Goal: Check status: Check status

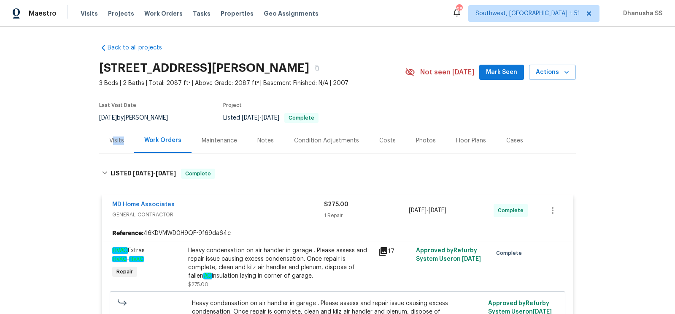
drag, startPoint x: 129, startPoint y: 142, endPoint x: 112, endPoint y: 142, distance: 16.9
click at [112, 142] on div "Visits" at bounding box center [116, 140] width 35 height 25
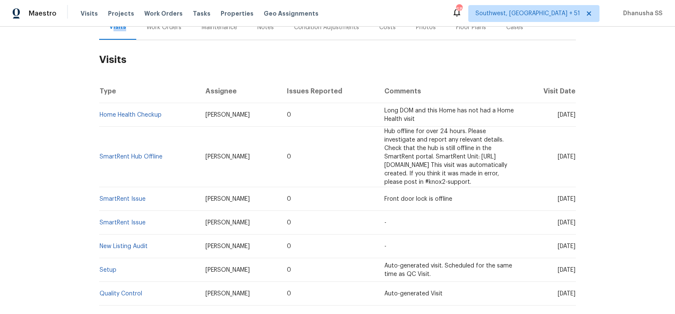
scroll to position [224, 0]
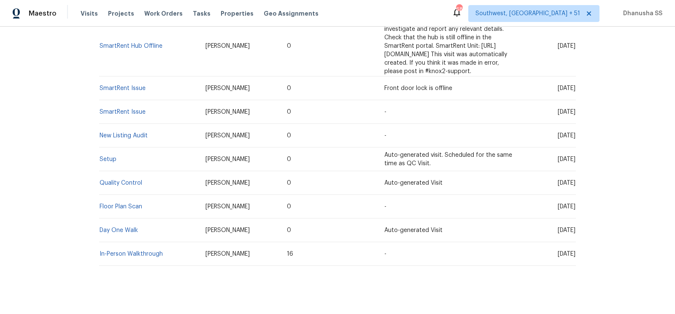
click at [106, 154] on td "Setup" at bounding box center [149, 159] width 100 height 24
click at [106, 156] on link "Setup" at bounding box center [108, 159] width 17 height 6
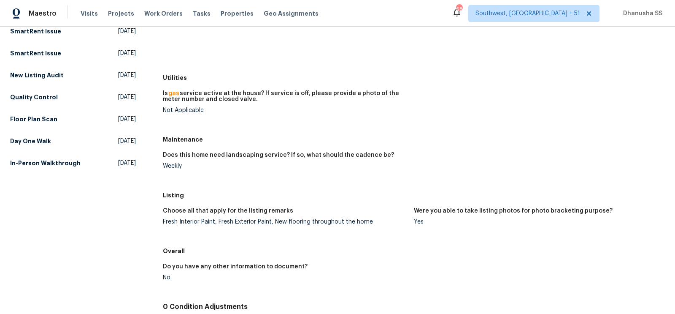
scroll to position [205, 0]
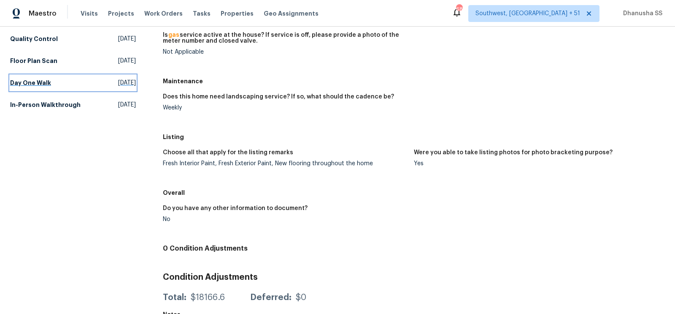
click at [71, 80] on link "Day One Walk [DATE]" at bounding box center [73, 82] width 126 height 15
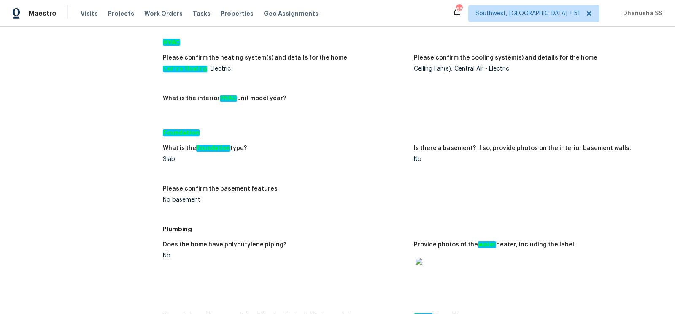
scroll to position [644, 0]
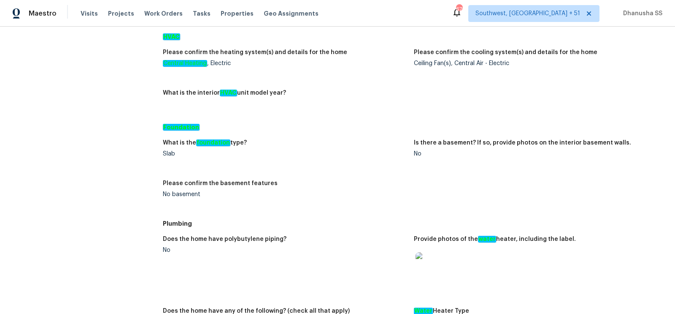
drag, startPoint x: 159, startPoint y: 146, endPoint x: 302, endPoint y: 146, distance: 143.1
click at [302, 146] on div "All visits [STREET_ADDRESS][PERSON_NAME] Home details Other Visits Home Health …" at bounding box center [337, 176] width 655 height 1555
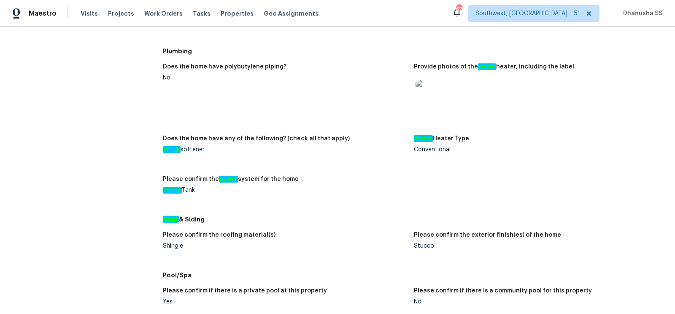
scroll to position [817, 0]
drag, startPoint x: 159, startPoint y: 179, endPoint x: 320, endPoint y: 178, distance: 160.8
click at [320, 178] on div "All visits [STREET_ADDRESS][PERSON_NAME] Home details Other Visits Home Health …" at bounding box center [337, 4] width 655 height 1555
click at [327, 221] on h5 "Roof & Siding" at bounding box center [414, 218] width 502 height 8
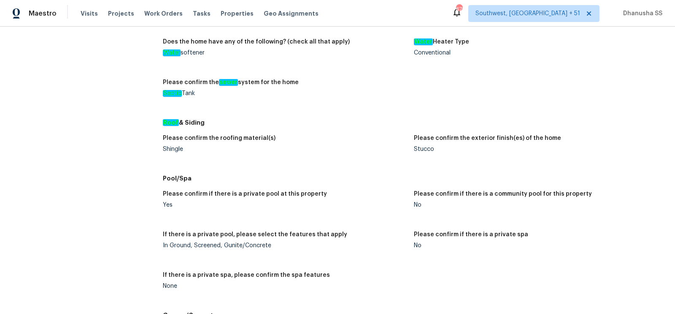
scroll to position [913, 0]
drag, startPoint x: 159, startPoint y: 148, endPoint x: 238, endPoint y: 149, distance: 79.3
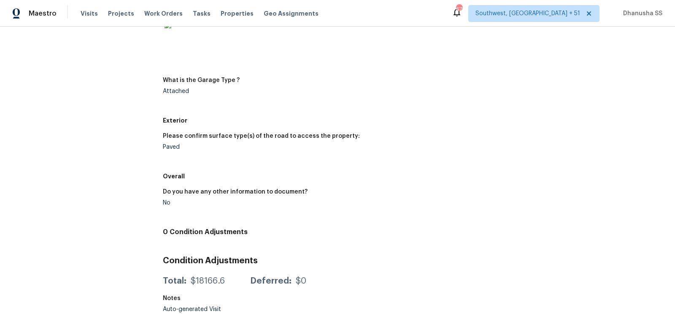
scroll to position [1282, 0]
click at [183, 92] on div "Attached" at bounding box center [285, 91] width 244 height 6
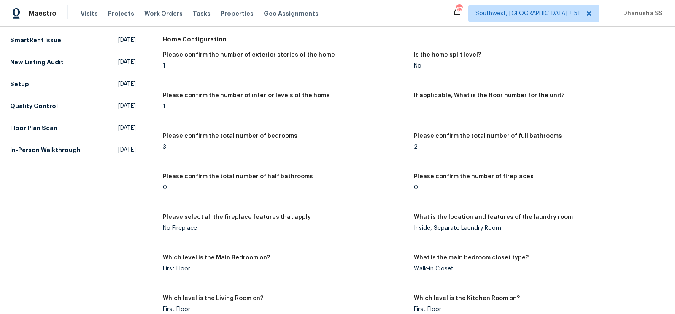
scroll to position [118, 0]
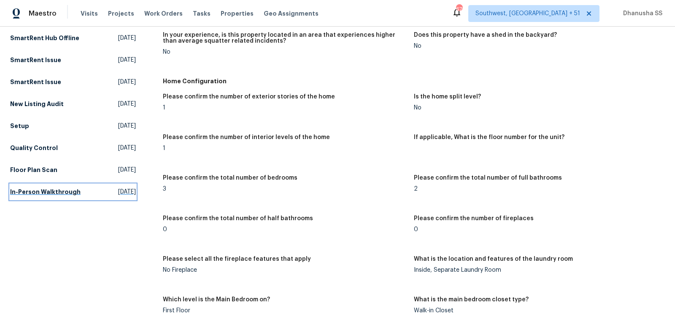
click at [49, 196] on link "In-Person Walkthrough [DATE]" at bounding box center [73, 191] width 126 height 15
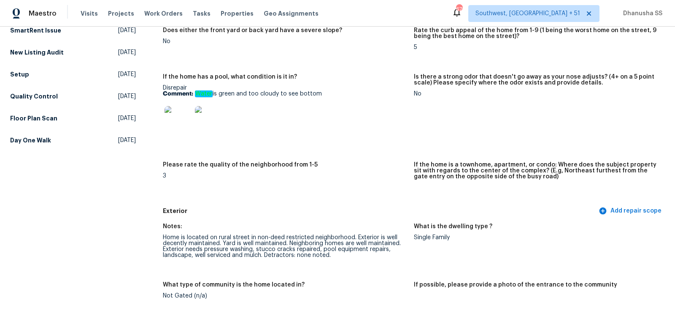
scroll to position [247, 0]
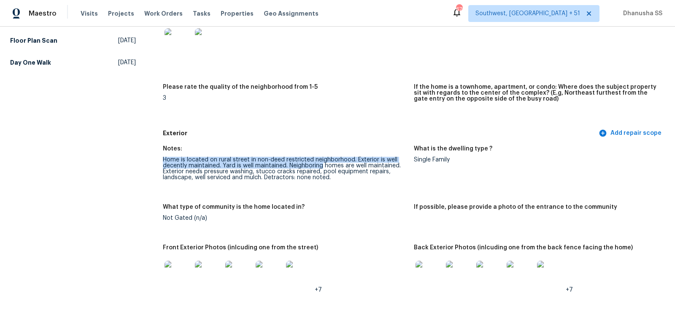
drag, startPoint x: 163, startPoint y: 160, endPoint x: 324, endPoint y: 165, distance: 160.9
click at [324, 165] on div "Home is located on rural street in non-deed restricted neighborhood. Exterior i…" at bounding box center [285, 169] width 244 height 24
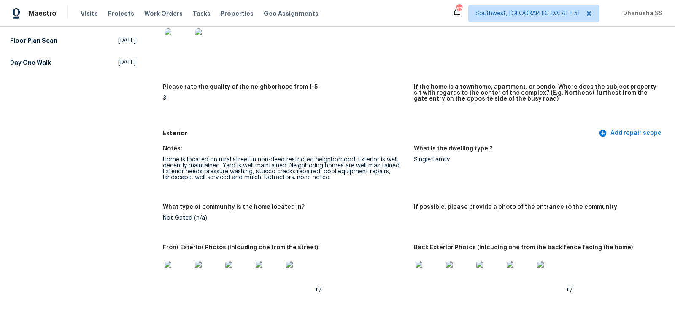
click at [344, 216] on div "Not Gated (n/a)" at bounding box center [285, 218] width 244 height 6
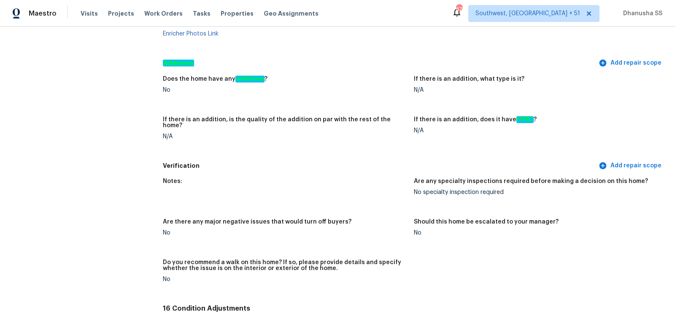
scroll to position [1905, 0]
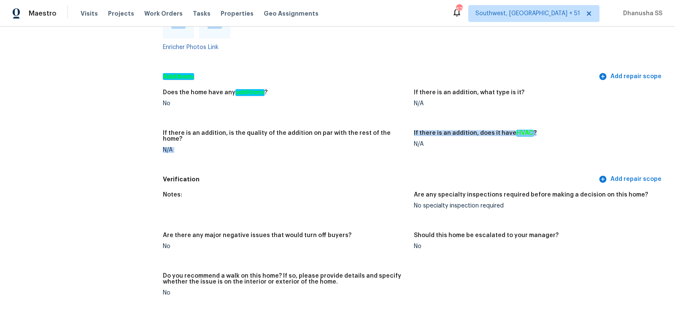
drag, startPoint x: 550, startPoint y: 132, endPoint x: 407, endPoint y: 134, distance: 143.5
click at [407, 134] on div "Does the home have any additions ? No If there is an addition, what type is it?…" at bounding box center [414, 127] width 502 height 87
click at [367, 111] on figure "Does the home have any additions ? No" at bounding box center [288, 104] width 251 height 30
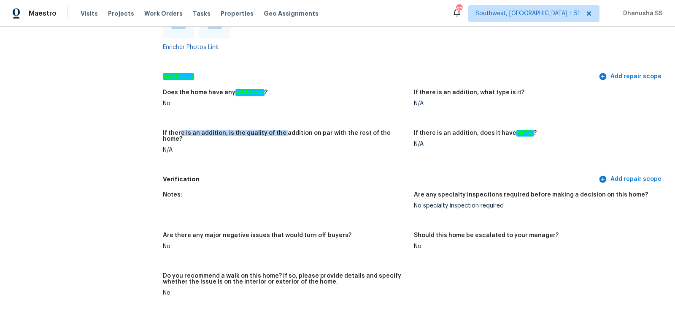
drag, startPoint x: 179, startPoint y: 135, endPoint x: 281, endPoint y: 135, distance: 102.6
click at [281, 135] on h5 "If there is an addition, is the quality of the addition on par with the rest of…" at bounding box center [285, 136] width 244 height 12
click at [270, 110] on figure "Does the home have any additions ? No" at bounding box center [288, 104] width 251 height 30
drag, startPoint x: 270, startPoint y: 92, endPoint x: 183, endPoint y: 103, distance: 87.5
click at [183, 103] on figure "Does the home have any additions ? No" at bounding box center [288, 104] width 251 height 30
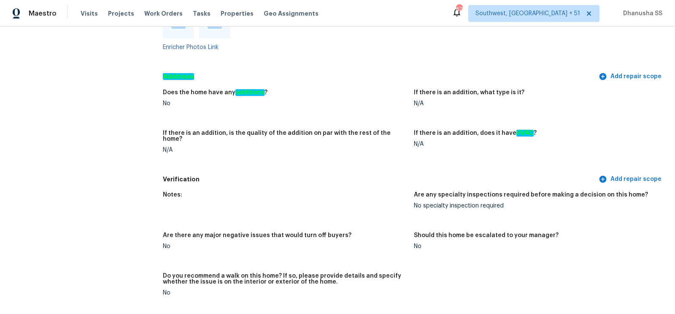
click at [392, 147] on div "N/A" at bounding box center [285, 150] width 244 height 6
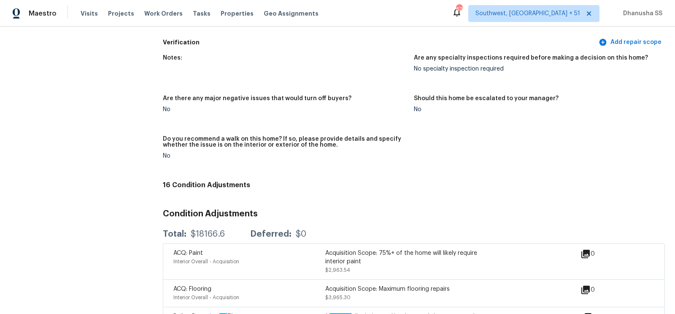
scroll to position [2032, 0]
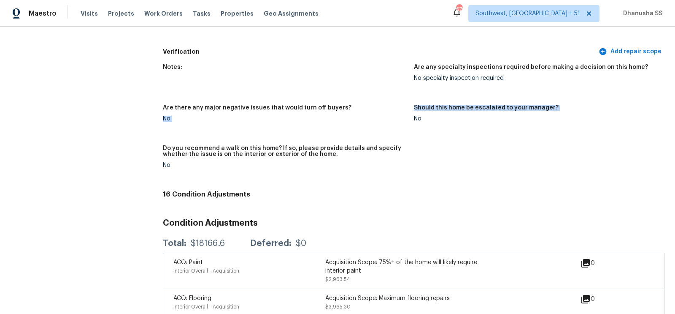
drag, startPoint x: 410, startPoint y: 100, endPoint x: 606, endPoint y: 109, distance: 196.4
click at [606, 109] on div "Notes: Are any specialty inspections required before making a decision on this …" at bounding box center [414, 122] width 502 height 127
click at [546, 127] on figure "Should this home be escalated to your manager? No" at bounding box center [539, 120] width 251 height 30
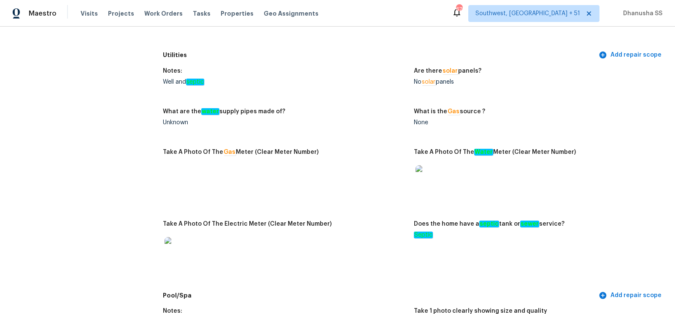
scroll to position [0, 0]
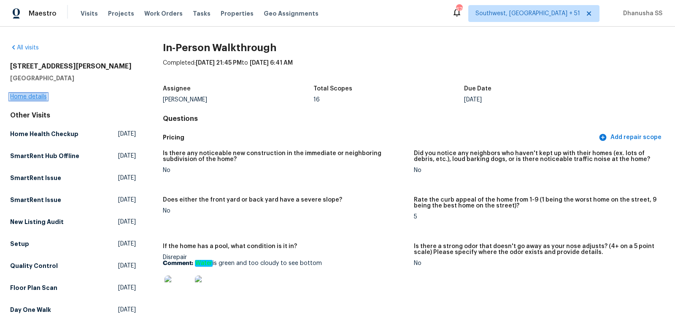
click at [27, 99] on link "Home details" at bounding box center [28, 97] width 37 height 6
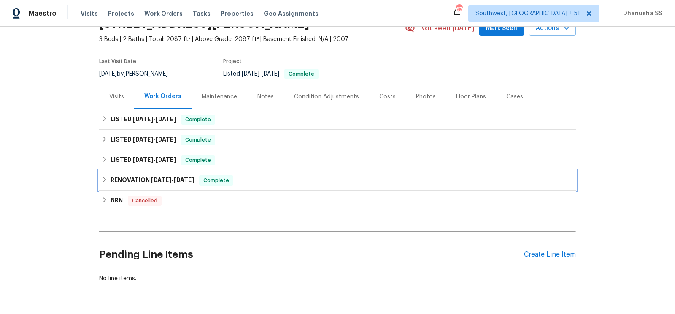
click at [247, 177] on div "RENOVATION [DATE] - [DATE] Complete" at bounding box center [338, 180] width 472 height 10
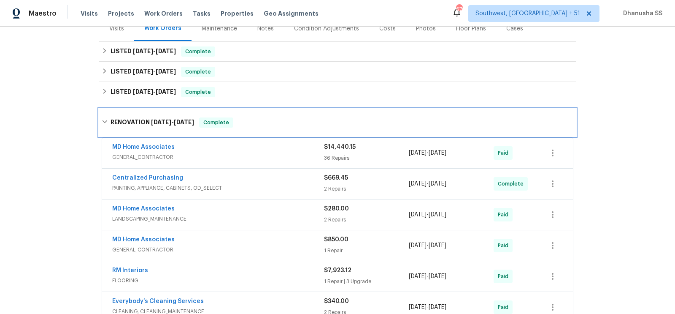
scroll to position [99, 0]
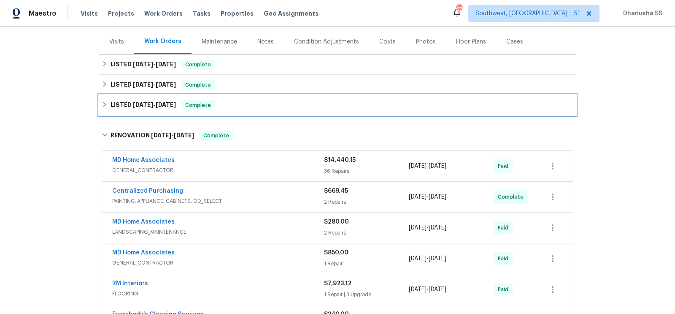
click at [289, 110] on div "LISTED [DATE] - [DATE] Complete" at bounding box center [337, 105] width 477 height 20
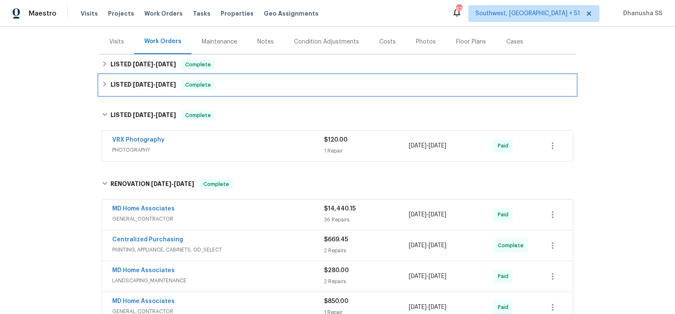
click at [310, 90] on div "LISTED [DATE] - [DATE] Complete" at bounding box center [337, 85] width 477 height 20
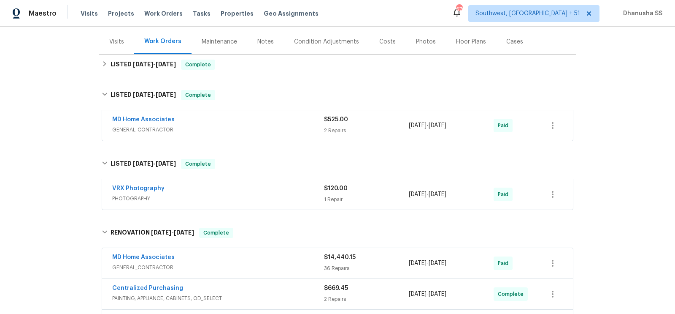
click at [301, 75] on div "Back to all projects [STREET_ADDRESS][PERSON_NAME] 3 Beds | 2 Baths | Total: 20…" at bounding box center [337, 254] width 477 height 633
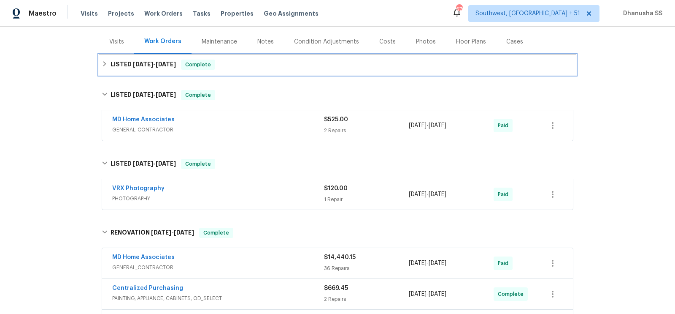
click at [300, 70] on div "LISTED [DATE] - [DATE] Complete" at bounding box center [337, 64] width 477 height 20
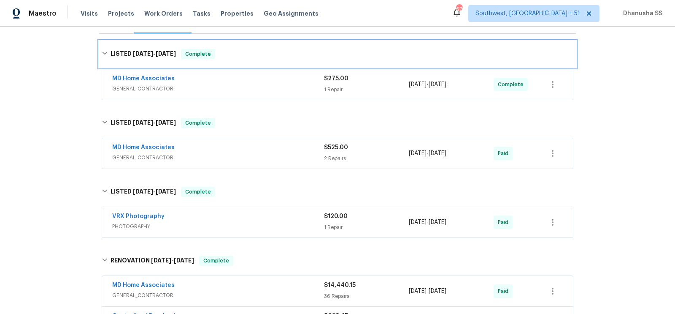
scroll to position [99, 0]
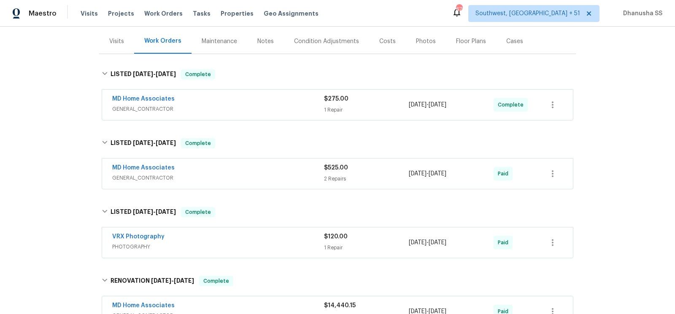
click at [176, 114] on div "MD Home Associates GENERAL_CONTRACTOR $275.00 1 Repair [DATE] - [DATE] Complete" at bounding box center [337, 104] width 471 height 30
click at [195, 102] on div "MD Home Associates" at bounding box center [218, 100] width 212 height 10
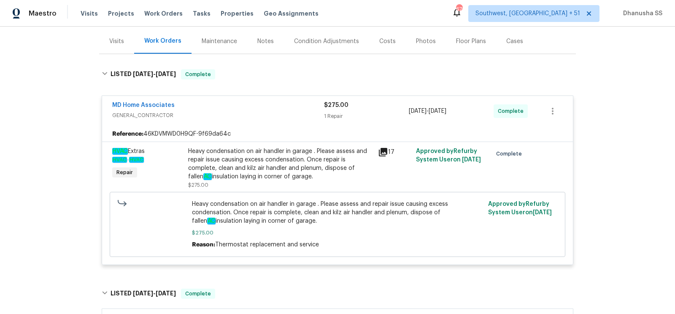
drag, startPoint x: 184, startPoint y: 143, endPoint x: 342, endPoint y: 176, distance: 161.6
click at [342, 176] on div "HVAC Extras HVAC - HVAC Repair Heavy condensation on air handler in garage . Pl…" at bounding box center [338, 167] width 456 height 47
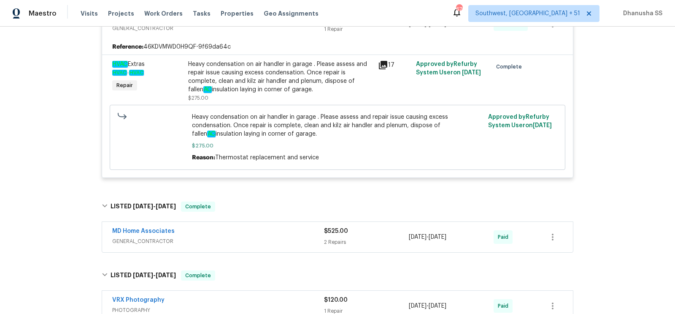
scroll to position [0, 0]
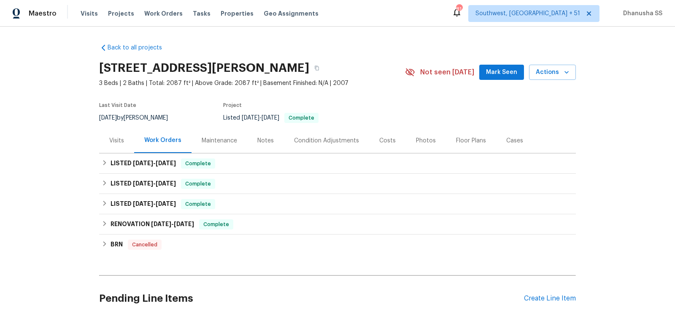
scroll to position [69, 0]
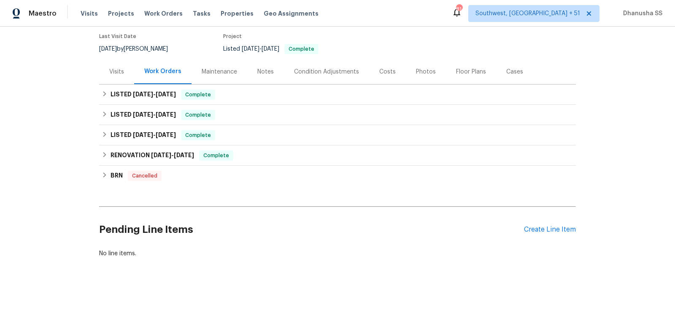
click at [230, 187] on div "Back to all projects 13210 Essman Ave, Port Charlotte, FL 33953 3 Beds | 2 Bath…" at bounding box center [337, 116] width 477 height 296
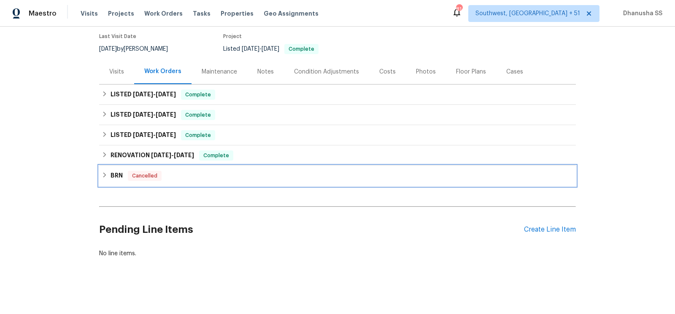
click at [227, 171] on div "BRN Cancelled" at bounding box center [338, 176] width 472 height 10
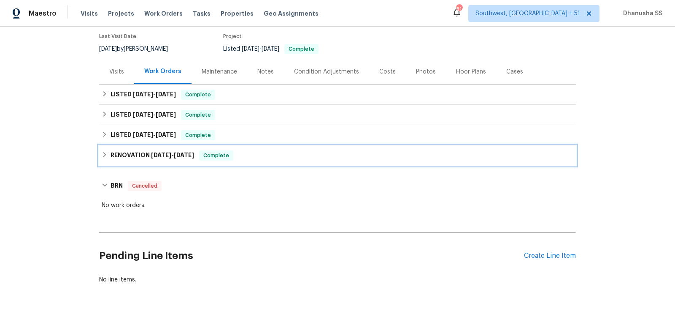
click at [255, 154] on div "RENOVATION [DATE] - [DATE] Complete" at bounding box center [338, 155] width 472 height 10
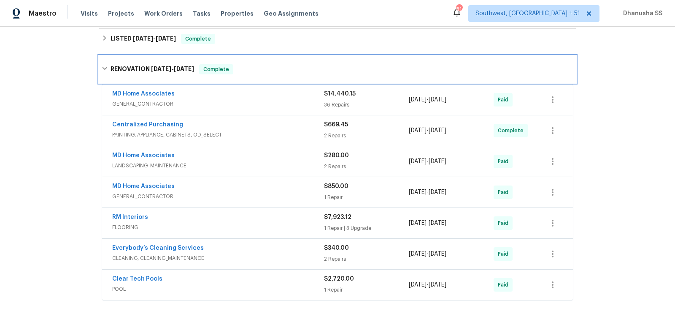
scroll to position [296, 0]
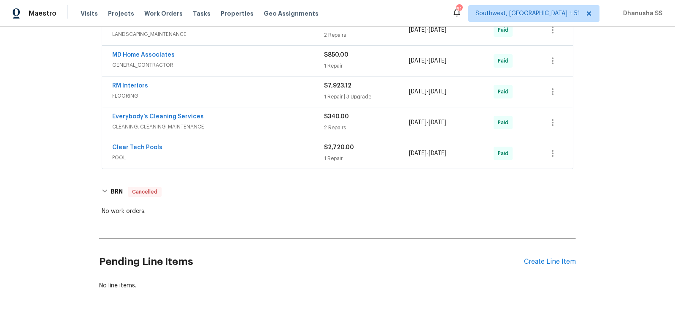
click at [259, 160] on div "Clear Tech Pools POOL" at bounding box center [218, 153] width 212 height 20
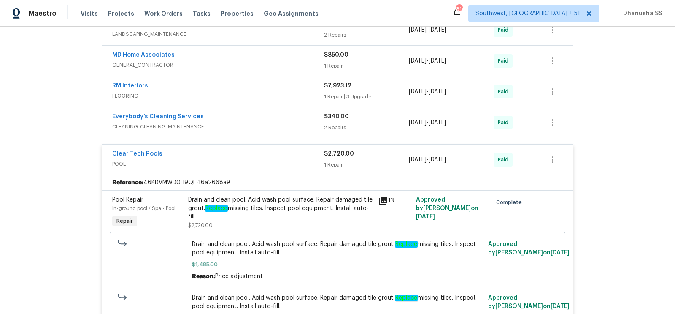
click at [268, 126] on span "CLEANING, CLEANING_MAINTENANCE" at bounding box center [218, 126] width 212 height 8
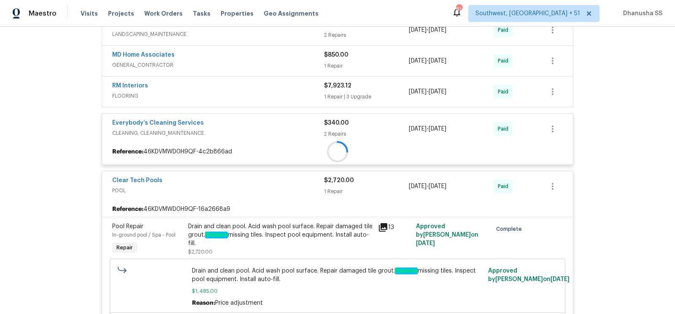
scroll to position [278, 0]
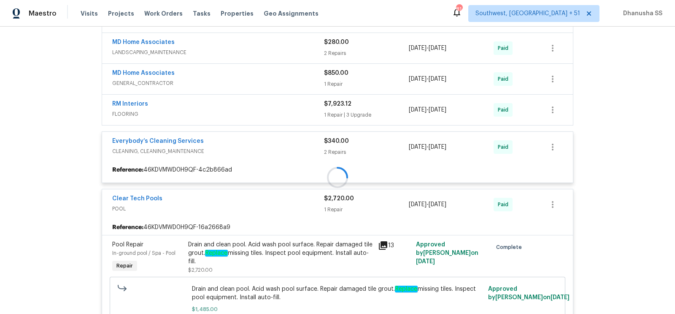
click at [271, 105] on div at bounding box center [337, 177] width 477 height 469
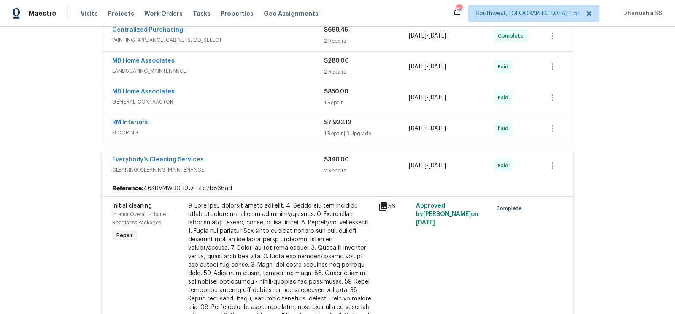
scroll to position [259, 0]
click at [274, 133] on span "FLOORING" at bounding box center [218, 133] width 212 height 8
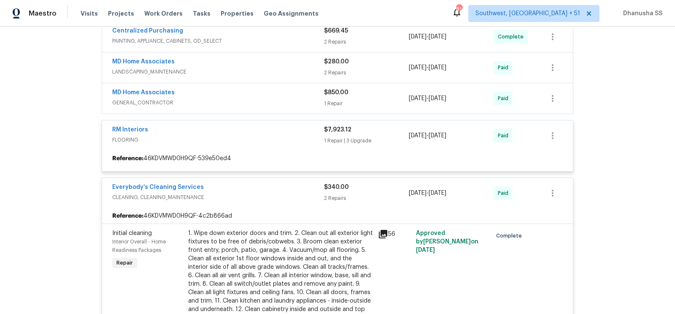
click at [280, 98] on span "GENERAL_CONTRACTOR" at bounding box center [218, 102] width 212 height 8
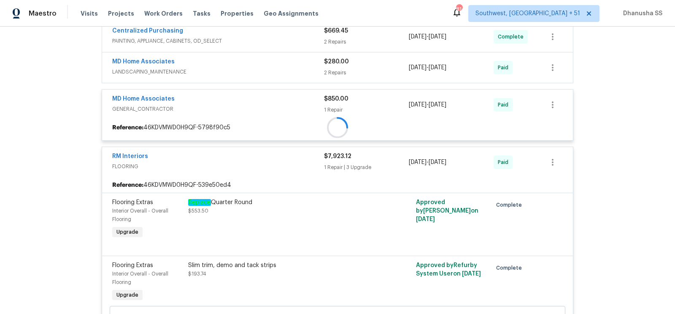
scroll to position [216, 0]
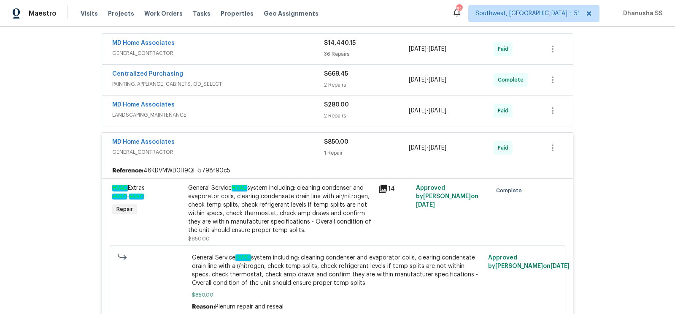
click at [282, 111] on span "LANDSCAPING_MAINTENANCE" at bounding box center [218, 115] width 212 height 8
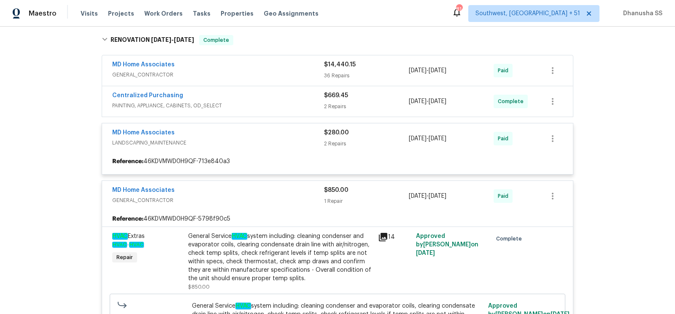
scroll to position [197, 0]
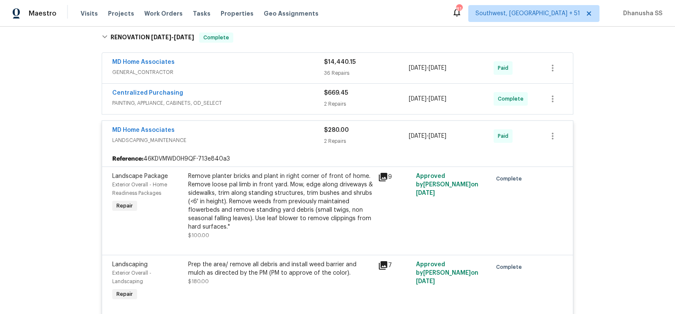
click at [298, 107] on div "Centralized Purchasing PAINTING, APPLIANCE, CABINETS, OD_SELECT" at bounding box center [218, 99] width 212 height 20
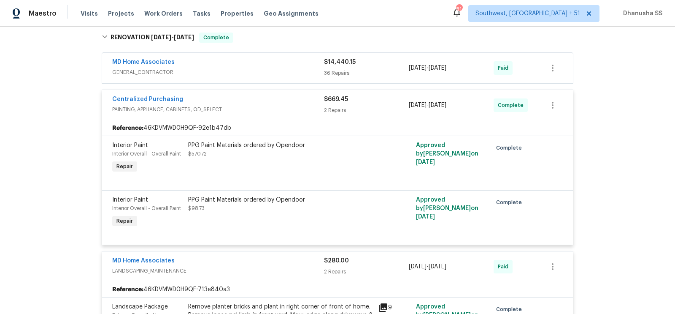
click at [293, 65] on div "MD Home Associates" at bounding box center [218, 63] width 212 height 10
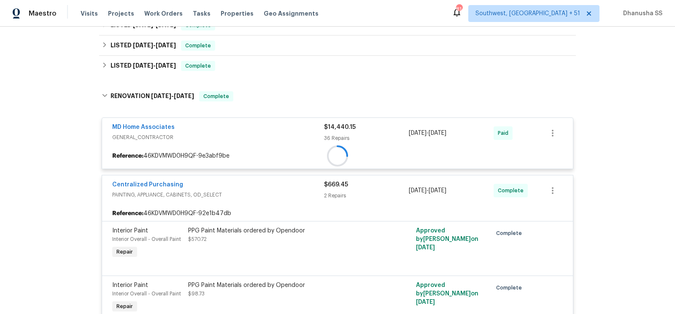
scroll to position [129, 0]
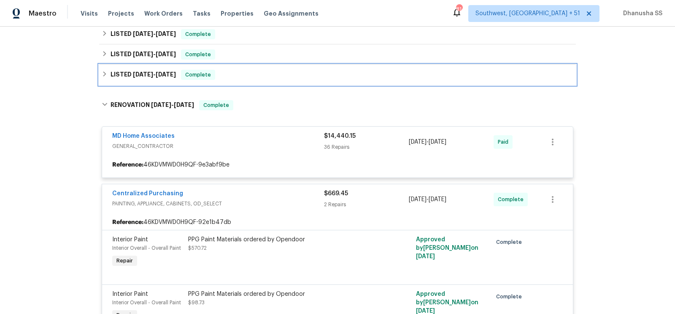
click at [267, 75] on div "LISTED [DATE] - [DATE] Complete" at bounding box center [338, 75] width 472 height 10
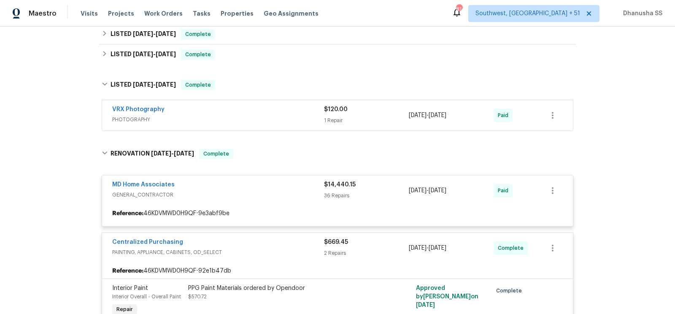
click at [291, 109] on div "VRX Photography" at bounding box center [218, 110] width 212 height 10
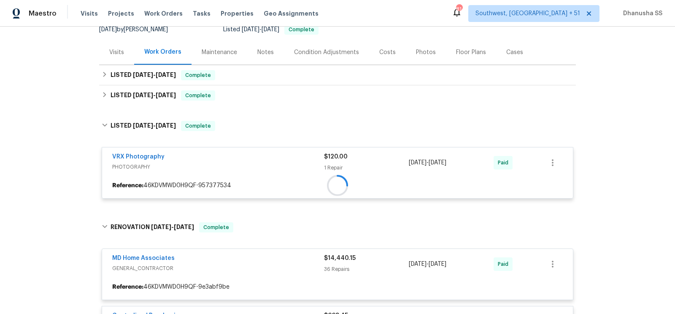
scroll to position [83, 0]
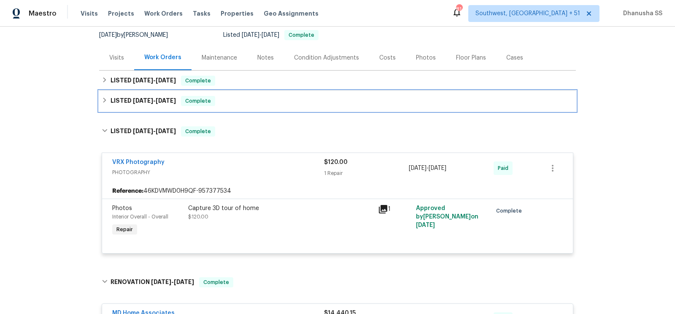
click at [248, 103] on div "LISTED [DATE] - [DATE] Complete" at bounding box center [338, 101] width 472 height 10
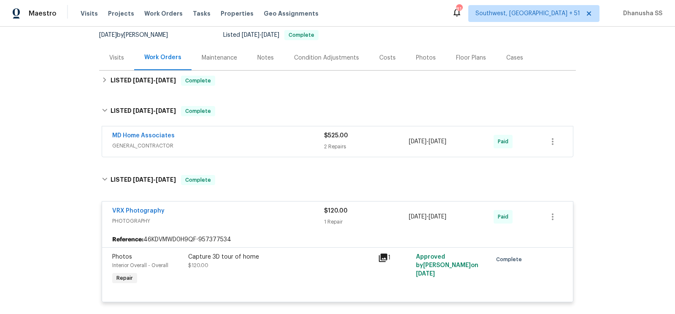
click at [294, 145] on span "GENERAL_CONTRACTOR" at bounding box center [218, 145] width 212 height 8
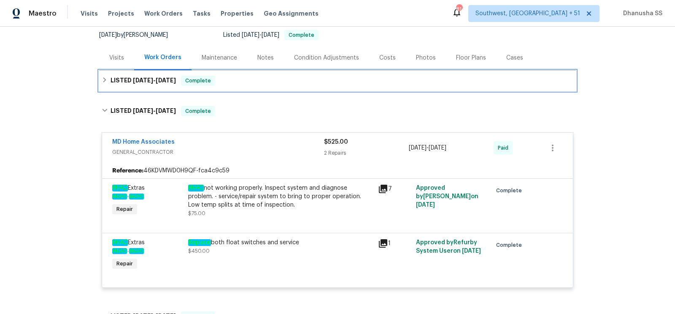
click at [235, 83] on div "LISTED [DATE] - [DATE] Complete" at bounding box center [338, 81] width 472 height 10
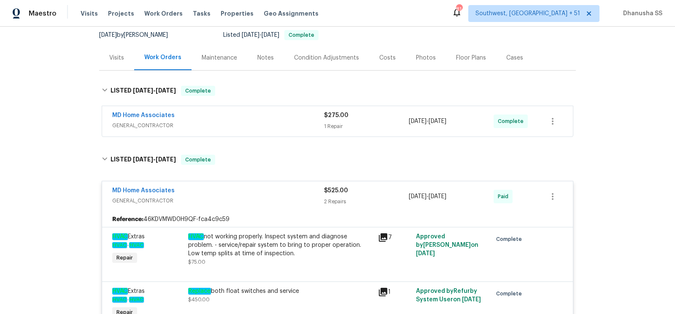
click at [290, 120] on div "MD Home Associates" at bounding box center [218, 116] width 212 height 10
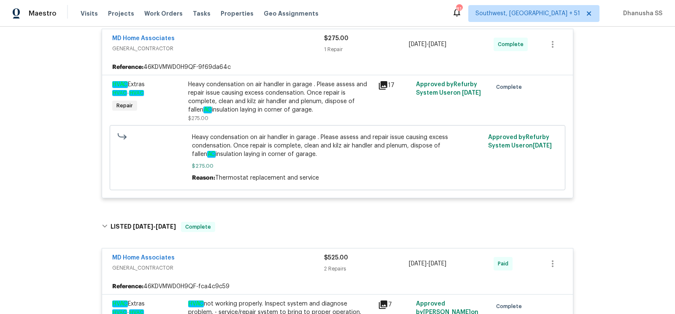
scroll to position [0, 0]
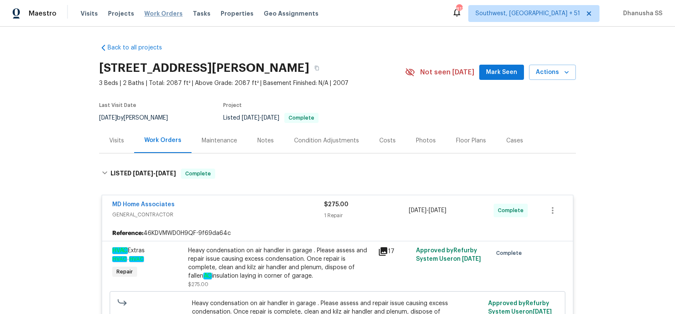
click at [163, 11] on span "Work Orders" at bounding box center [163, 13] width 38 height 8
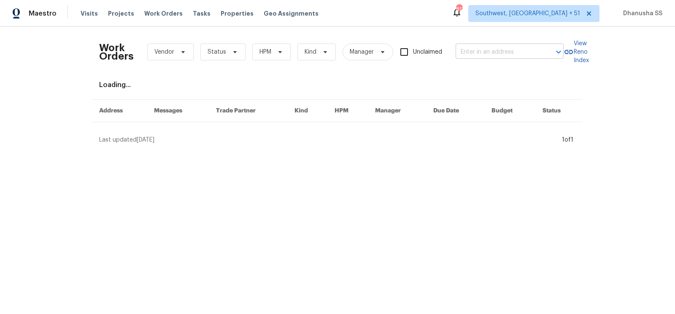
click at [484, 52] on input "text" at bounding box center [498, 52] width 84 height 13
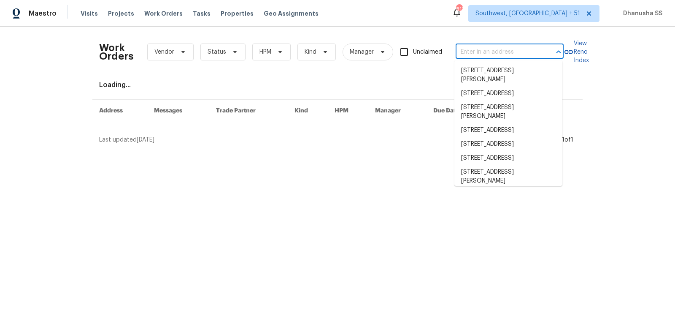
paste input "Seller disclosure This is a legal document provided by the seller to buyer to k…"
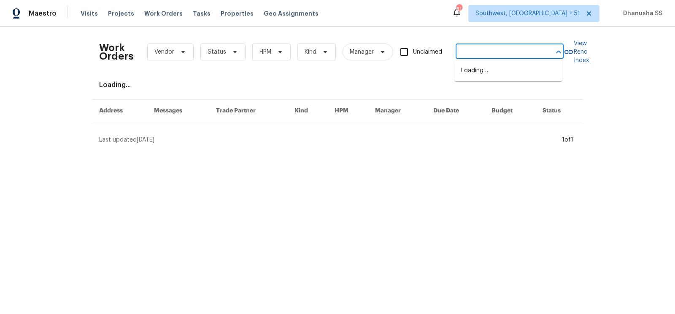
type input "Seller disclosure This is a legal document provided by the seller to buyer to k…"
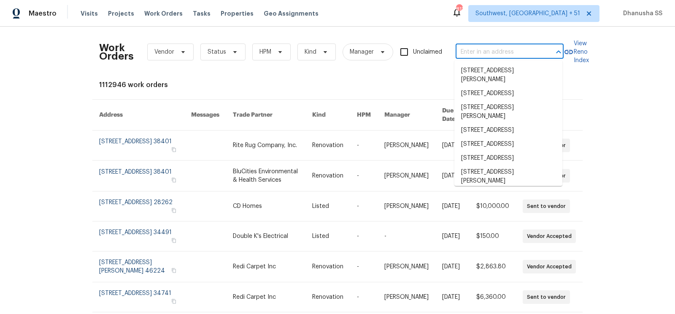
scroll to position [0, 0]
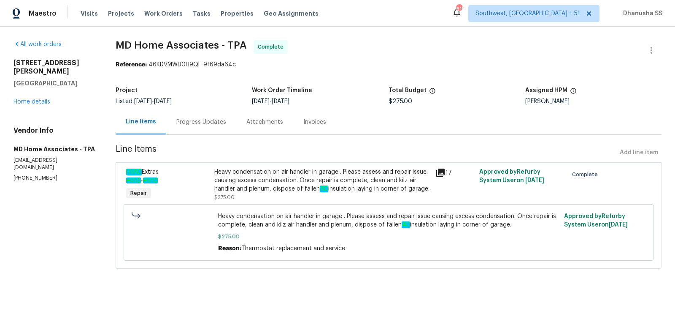
click at [186, 125] on div "Progress Updates" at bounding box center [201, 122] width 50 height 8
